Goal: Information Seeking & Learning: Learn about a topic

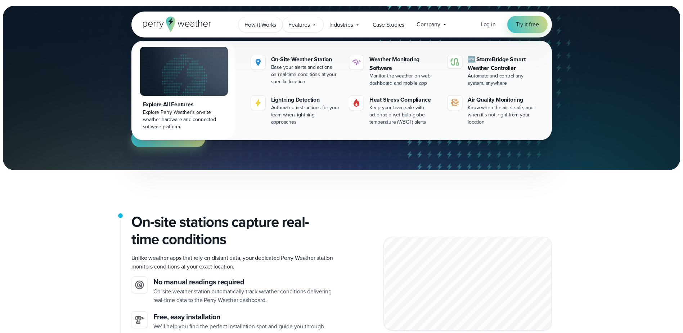
click at [258, 28] on span "How it Works" at bounding box center [261, 25] width 32 height 9
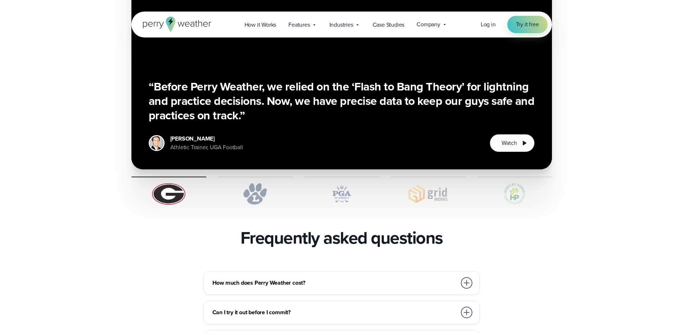
scroll to position [1381, 0]
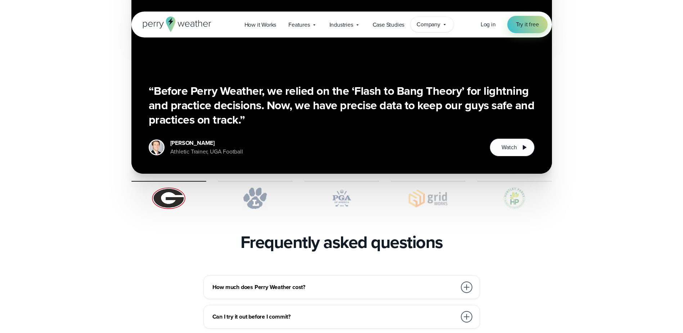
click at [429, 25] on span "Company" at bounding box center [429, 24] width 24 height 9
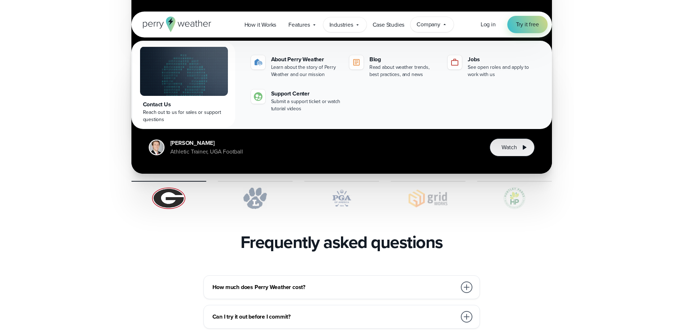
click at [327, 24] on div "Industries Featured Case Study How PGA of America is Prioritizing Golfer Safety…" at bounding box center [344, 24] width 43 height 15
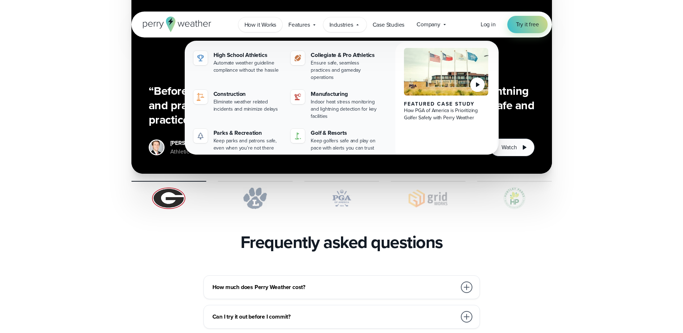
click at [276, 28] on span "How it Works" at bounding box center [261, 25] width 32 height 9
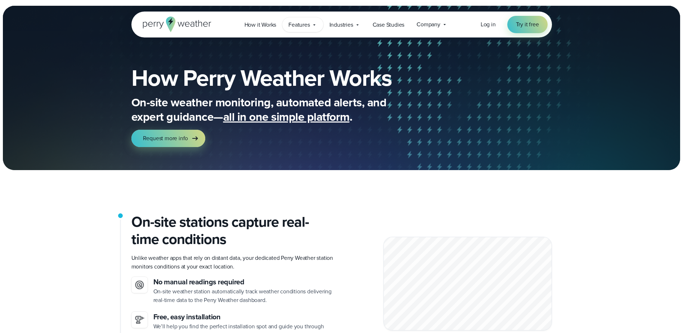
click at [307, 25] on span "Features" at bounding box center [299, 25] width 21 height 9
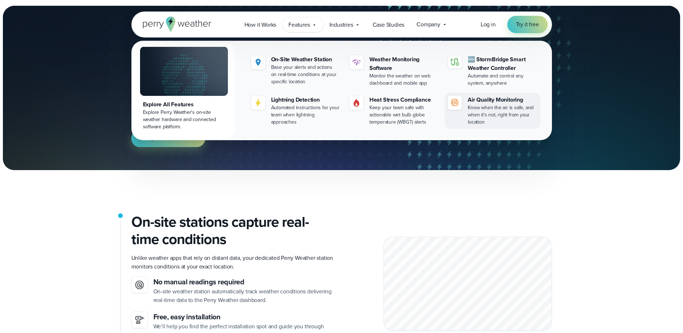
click at [497, 106] on div "Know when the air is safe, and when it's not, right from your location" at bounding box center [503, 115] width 70 height 22
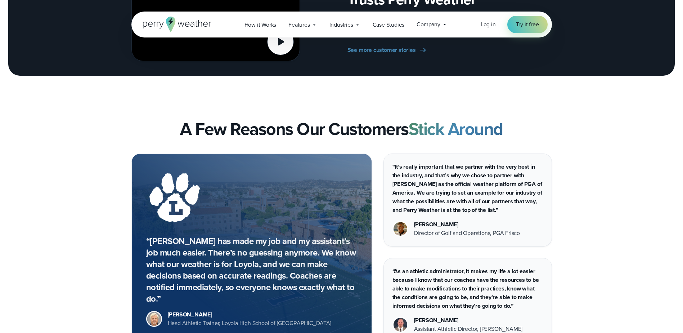
scroll to position [1321, 0]
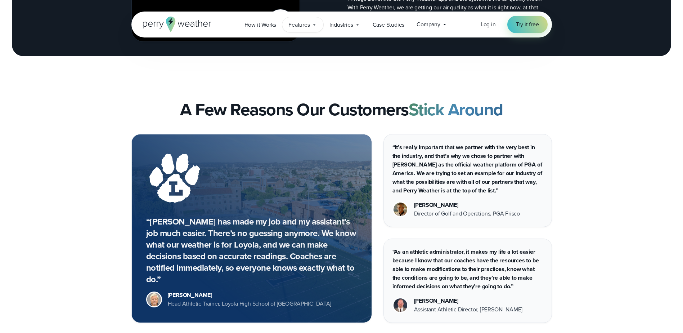
click at [297, 27] on span "Features" at bounding box center [299, 25] width 21 height 9
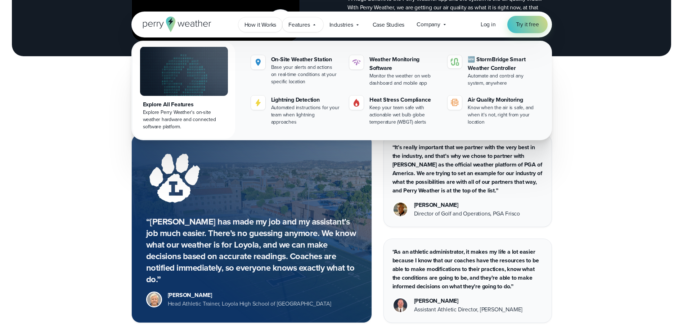
click at [266, 30] on link "How it Works" at bounding box center [260, 24] width 44 height 15
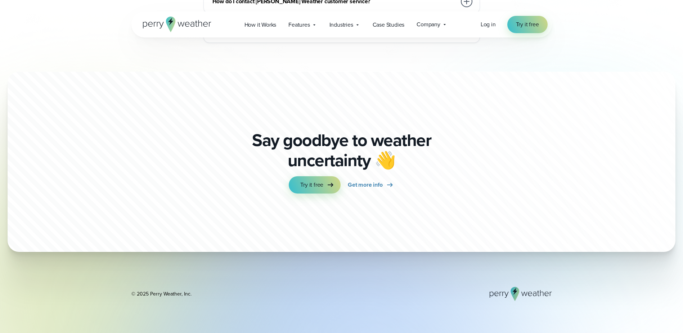
scroll to position [2018, 0]
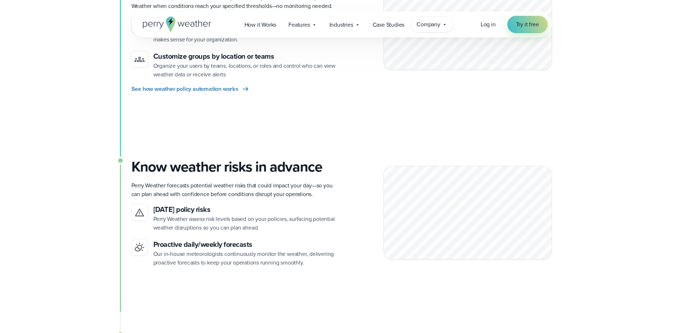
click at [430, 23] on span "Company" at bounding box center [429, 24] width 24 height 9
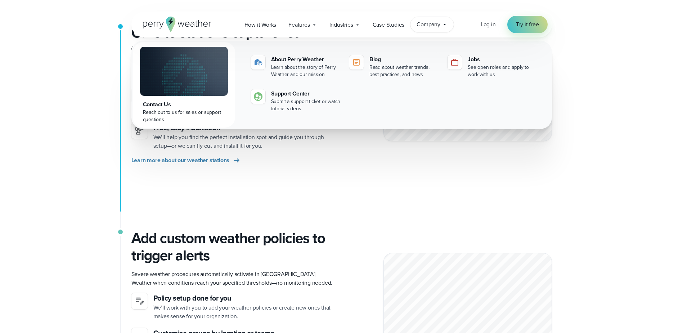
scroll to position [181, 0]
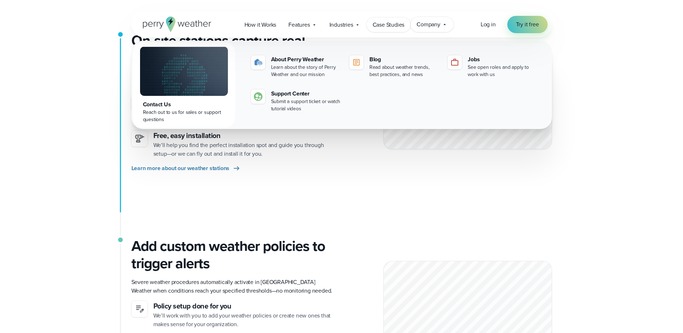
click at [392, 24] on span "Case Studies" at bounding box center [389, 25] width 32 height 9
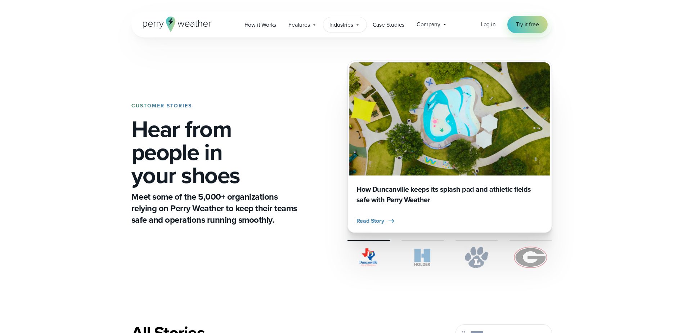
click at [345, 25] on span "Industries" at bounding box center [342, 25] width 24 height 9
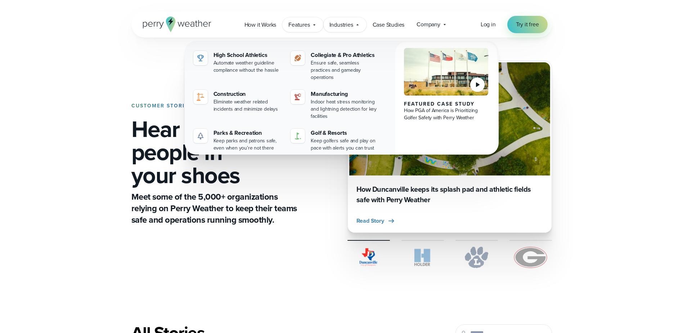
click at [297, 22] on span "Features" at bounding box center [299, 25] width 21 height 9
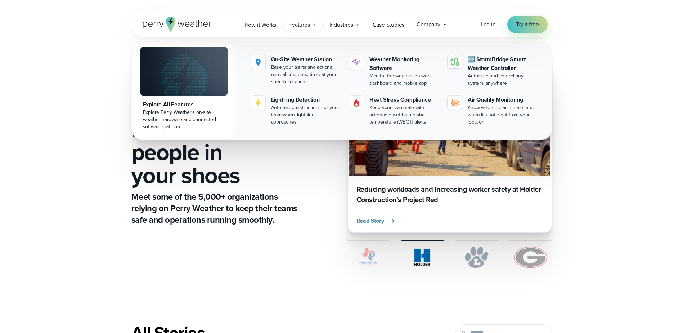
click at [184, 108] on div "Explore All Features" at bounding box center [184, 104] width 82 height 9
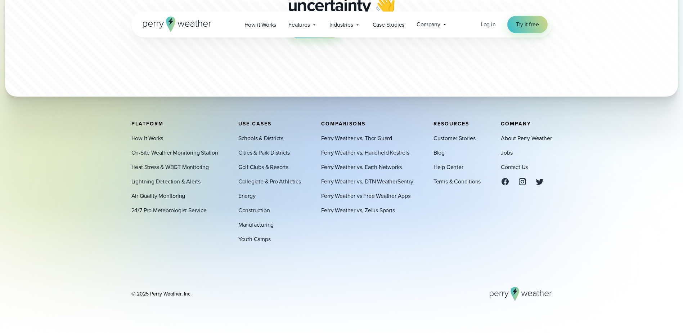
scroll to position [2584, 0]
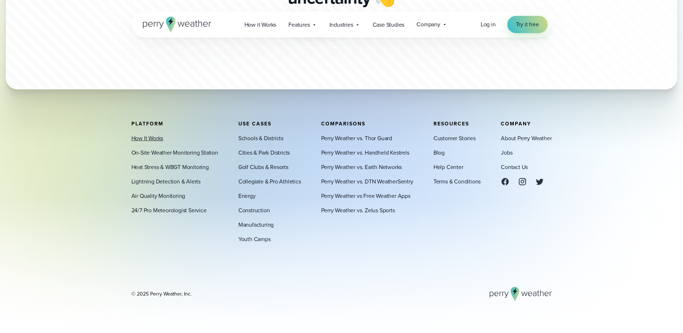
click at [145, 138] on link "How It Works" at bounding box center [147, 138] width 32 height 9
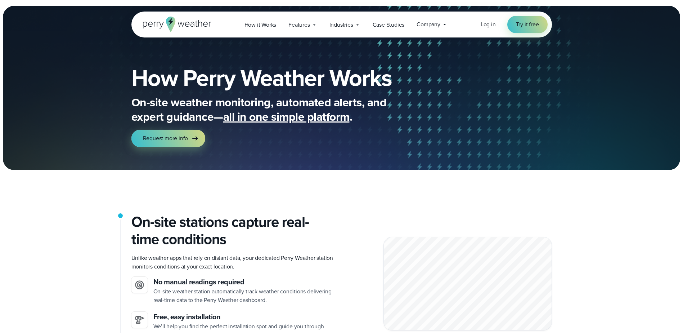
click at [297, 113] on span "all in one simple platform" at bounding box center [286, 116] width 126 height 17
click at [291, 120] on span "all in one simple platform" at bounding box center [286, 116] width 126 height 17
click at [197, 21] on icon at bounding box center [177, 24] width 68 height 15
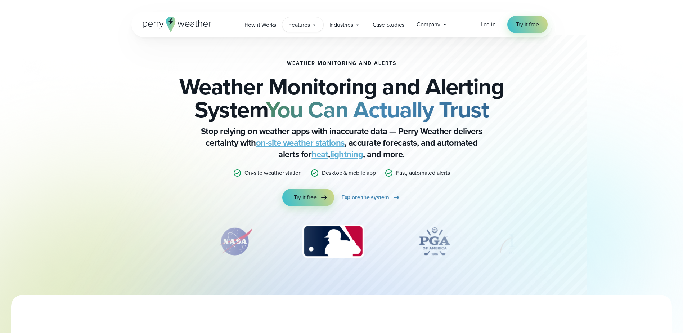
click at [293, 28] on span "Features" at bounding box center [299, 25] width 21 height 9
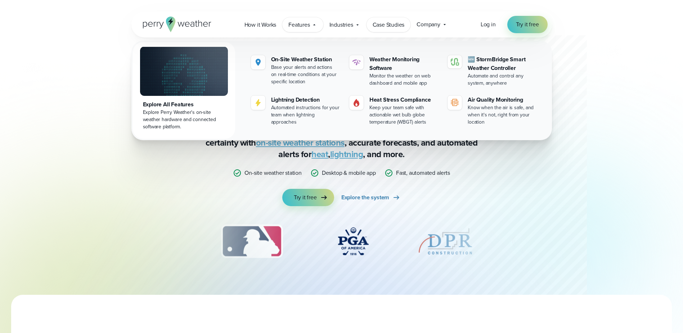
click at [381, 25] on span "Case Studies" at bounding box center [389, 25] width 32 height 9
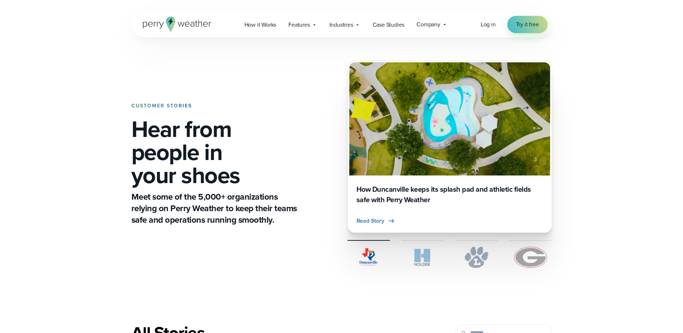
click at [435, 26] on span "Company" at bounding box center [429, 24] width 24 height 9
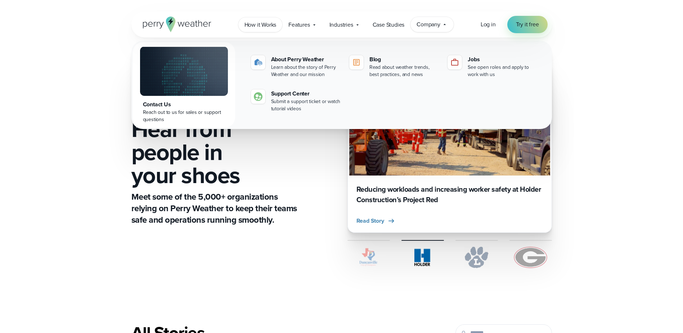
click at [247, 28] on span "How it Works" at bounding box center [261, 25] width 32 height 9
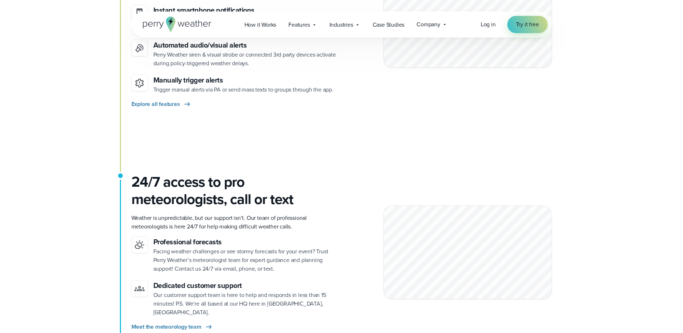
scroll to position [1349, 0]
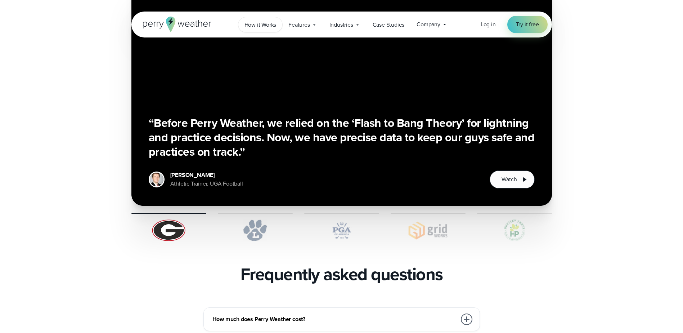
click at [269, 28] on span "How it Works" at bounding box center [261, 25] width 32 height 9
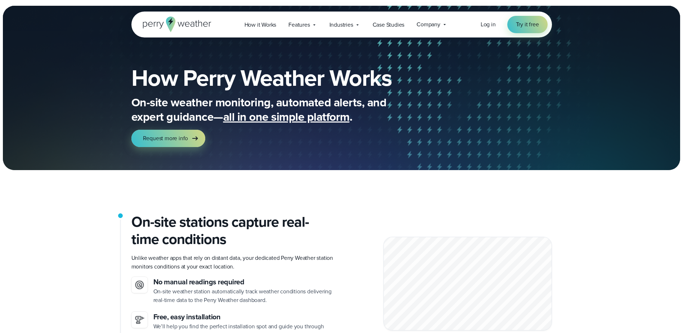
scroll to position [1349, 0]
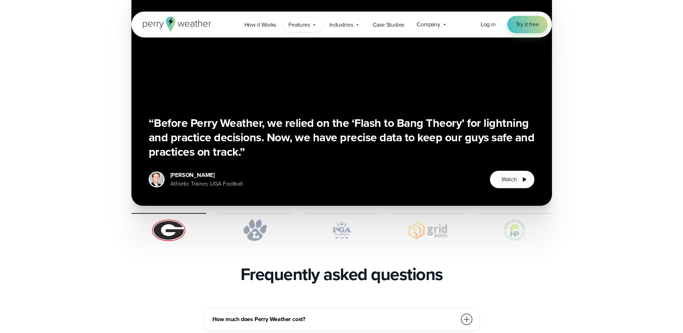
click at [299, 25] on span "Features" at bounding box center [299, 25] width 21 height 9
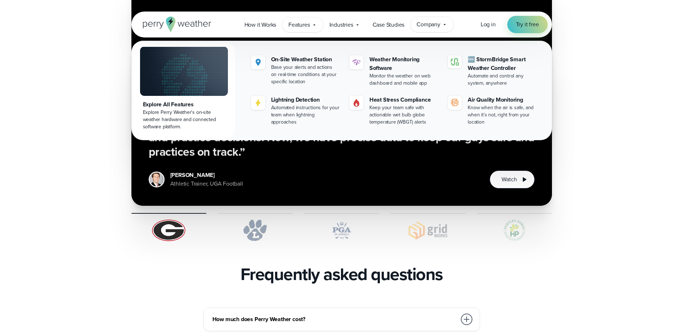
drag, startPoint x: 451, startPoint y: 22, endPoint x: 446, endPoint y: 27, distance: 7.7
click at [450, 23] on div "Company Contact Us Reach out to us for sales or support questions" at bounding box center [432, 24] width 43 height 15
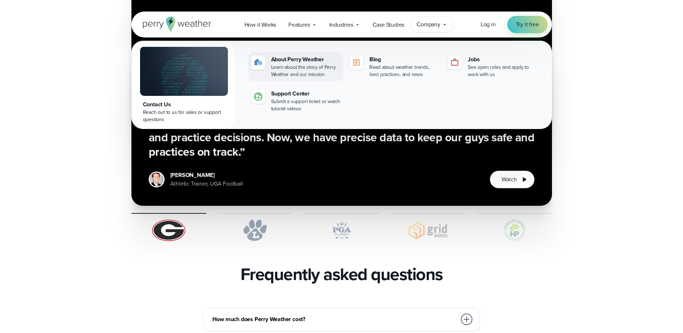
click at [299, 59] on div "About Perry Weather" at bounding box center [306, 59] width 70 height 9
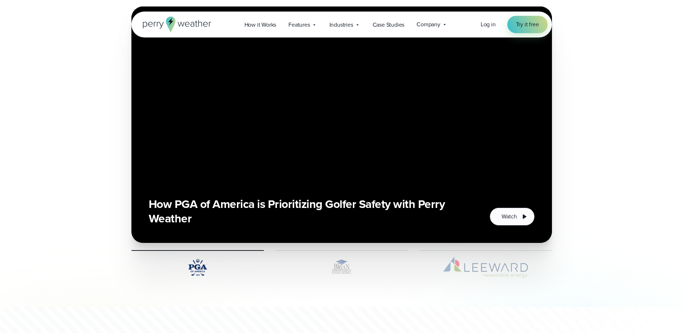
scroll to position [1631, 0]
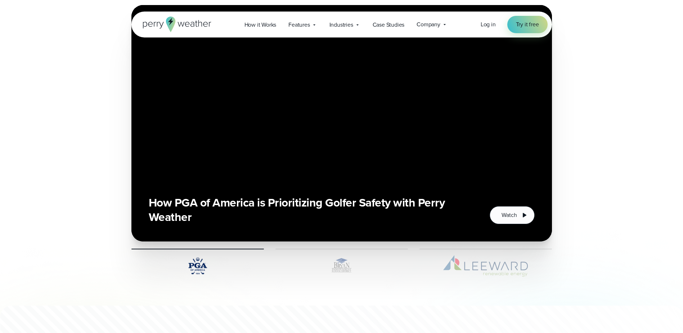
click at [239, 30] on div "How it Works Features" at bounding box center [345, 24] width 215 height 15
click at [245, 27] on span "How it Works" at bounding box center [261, 25] width 32 height 9
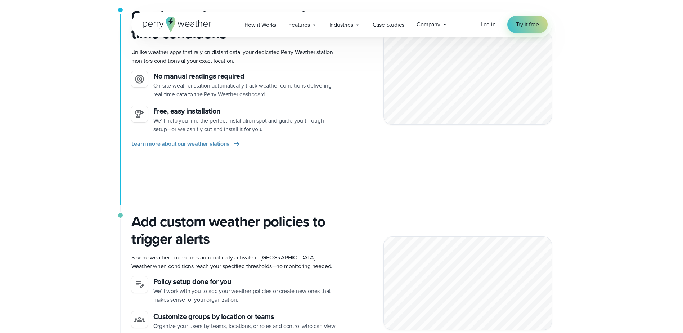
scroll to position [216, 0]
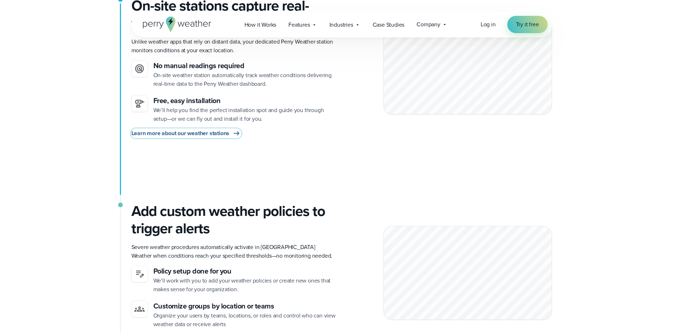
click at [186, 135] on span "Learn more about our weather stations" at bounding box center [180, 133] width 98 height 9
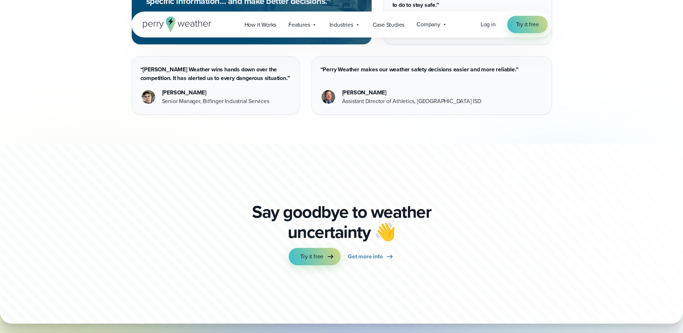
scroll to position [1999, 0]
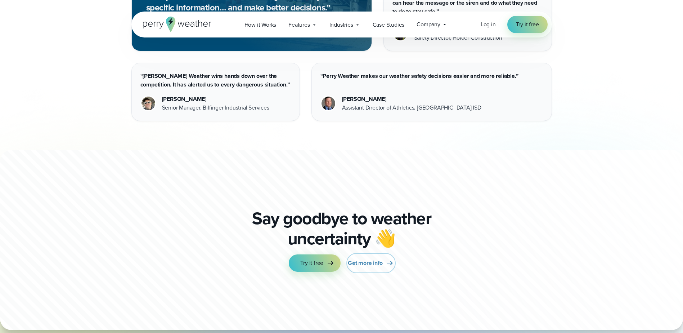
drag, startPoint x: 372, startPoint y: 259, endPoint x: 398, endPoint y: 256, distance: 26.5
click at [372, 259] on span "Get more info" at bounding box center [365, 263] width 35 height 9
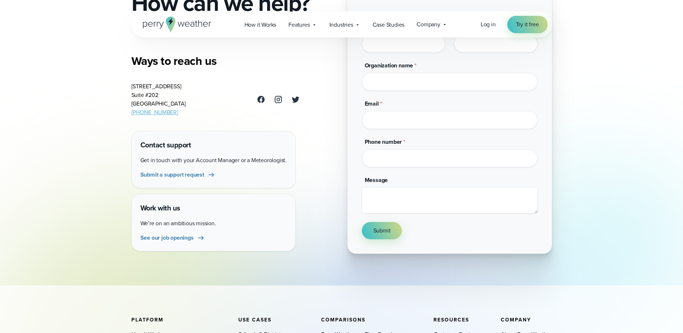
scroll to position [240, 0]
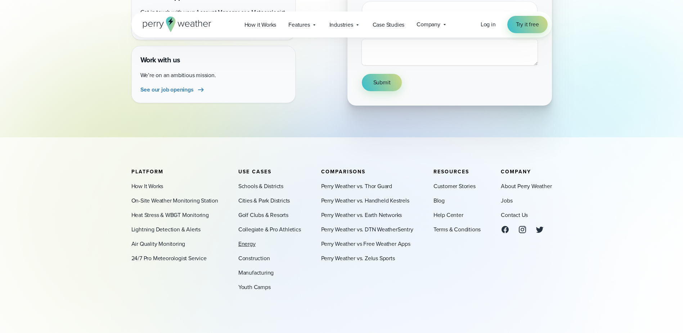
click at [250, 246] on link "Energy" at bounding box center [246, 244] width 17 height 9
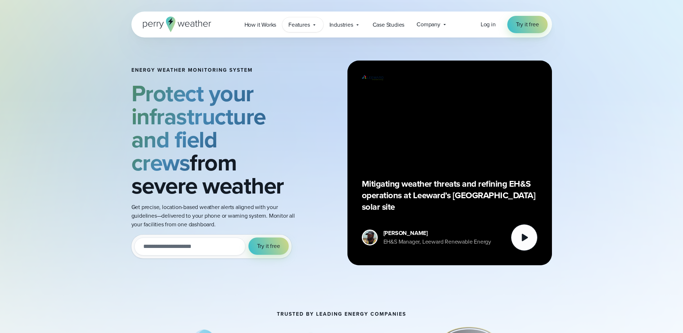
click at [307, 24] on span "Features" at bounding box center [299, 25] width 21 height 9
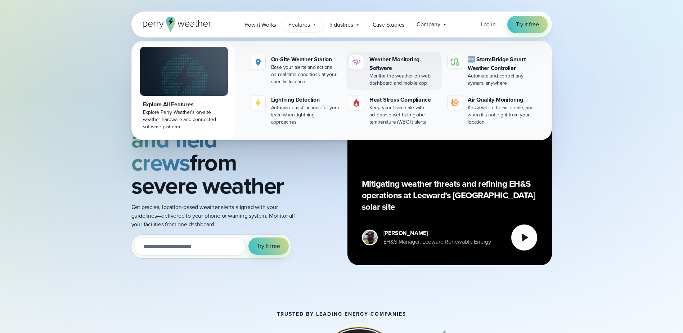
click at [408, 62] on div "Weather Monitoring Software" at bounding box center [405, 63] width 70 height 17
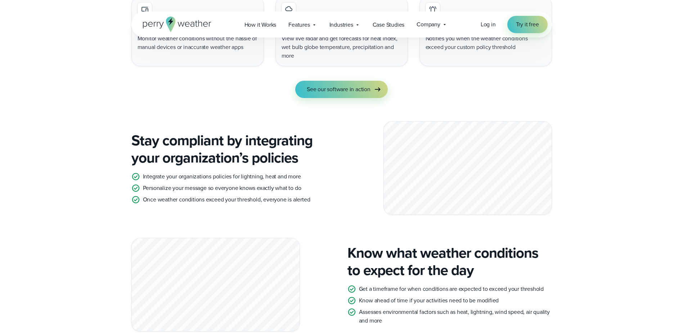
scroll to position [696, 0]
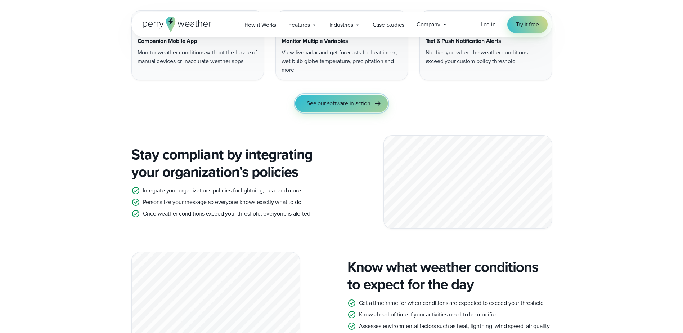
click at [335, 104] on span "See our software in action" at bounding box center [339, 103] width 64 height 9
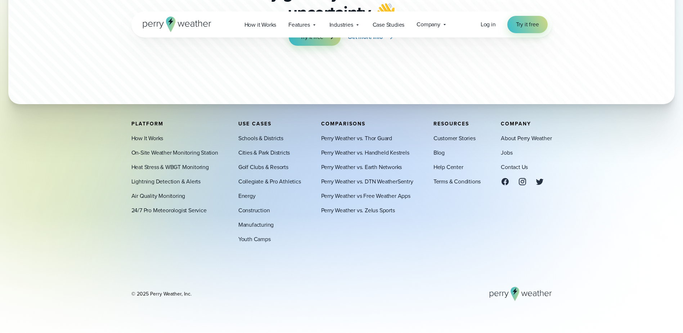
scroll to position [2222, 0]
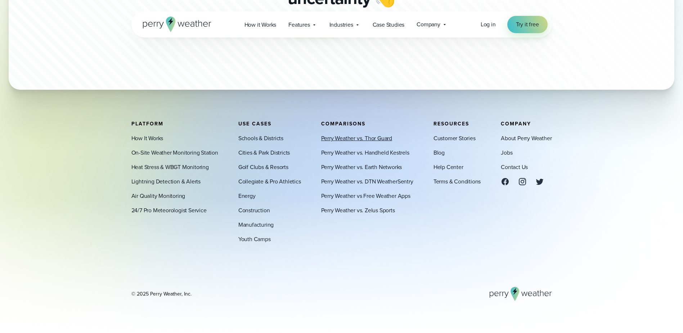
click at [347, 142] on link "Perry Weather vs. Thor Guard" at bounding box center [356, 138] width 71 height 9
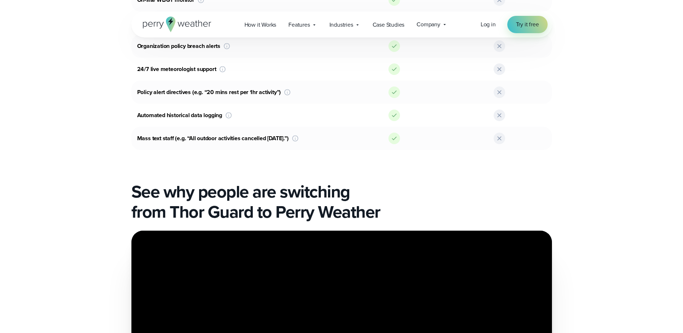
scroll to position [672, 0]
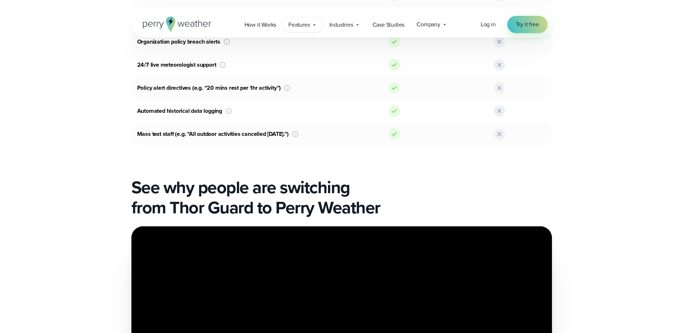
click at [304, 22] on span "Features" at bounding box center [299, 25] width 21 height 9
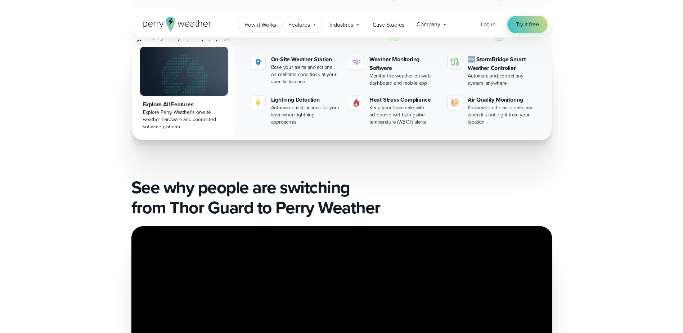
click at [276, 26] on span "How it Works" at bounding box center [261, 25] width 32 height 9
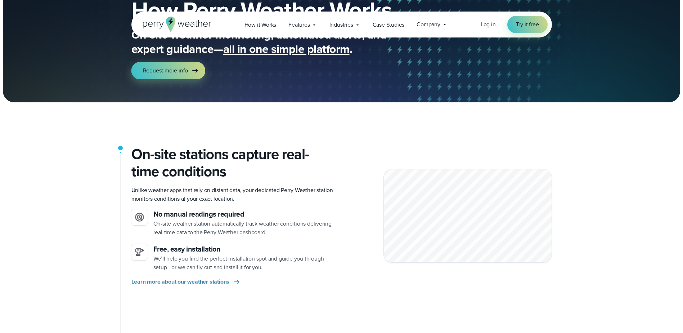
scroll to position [72, 0]
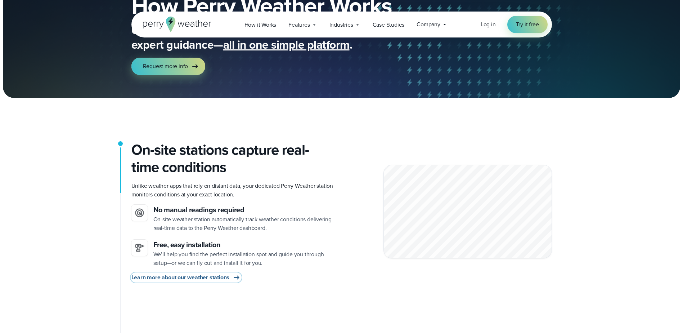
click at [160, 280] on span "Learn more about our weather stations" at bounding box center [180, 277] width 98 height 9
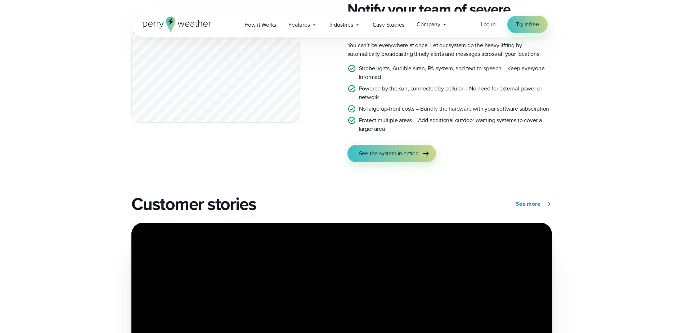
scroll to position [1321, 0]
